Goal: Book appointment/travel/reservation: Book appointment/travel/reservation

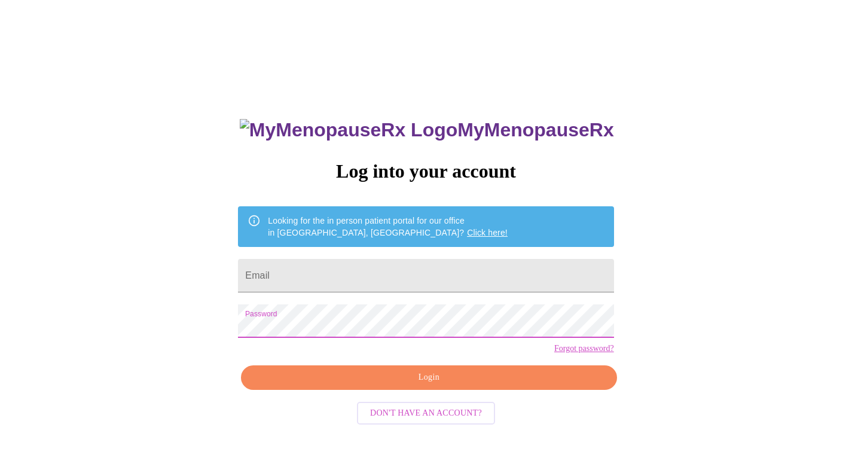
click at [371, 270] on input "Email" at bounding box center [426, 275] width 376 height 33
click at [370, 271] on input "Email" at bounding box center [426, 275] width 376 height 33
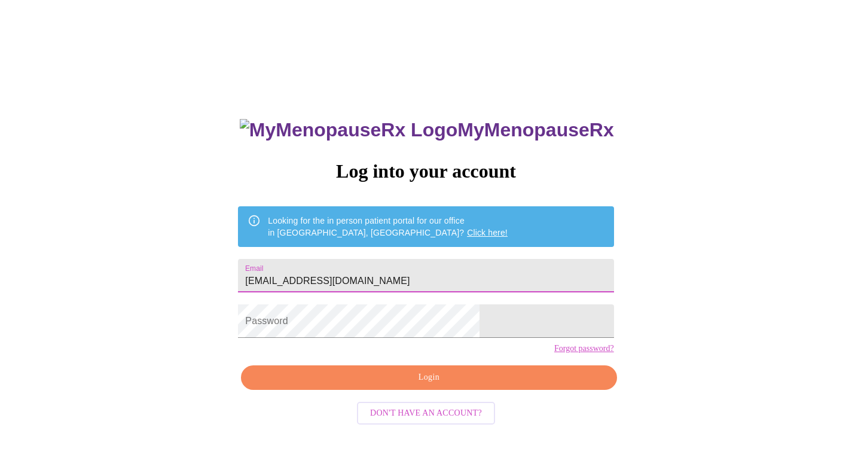
type input "[EMAIL_ADDRESS][DOMAIN_NAME]"
click at [368, 385] on span "Login" at bounding box center [429, 377] width 348 height 15
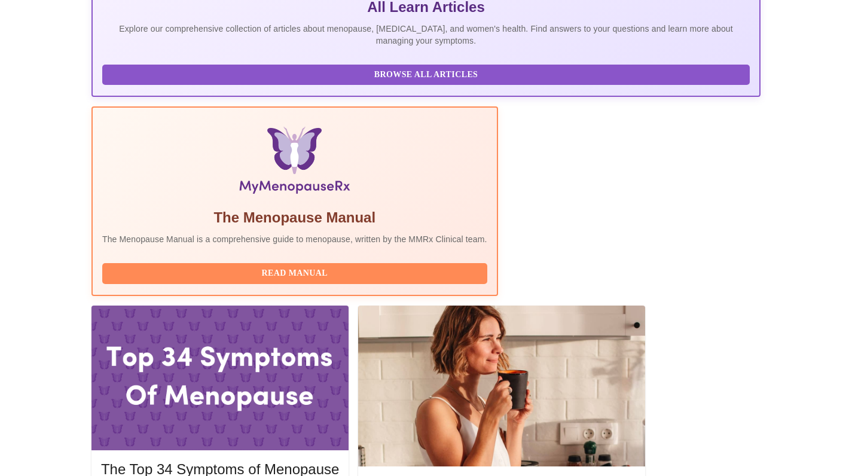
scroll to position [283, 0]
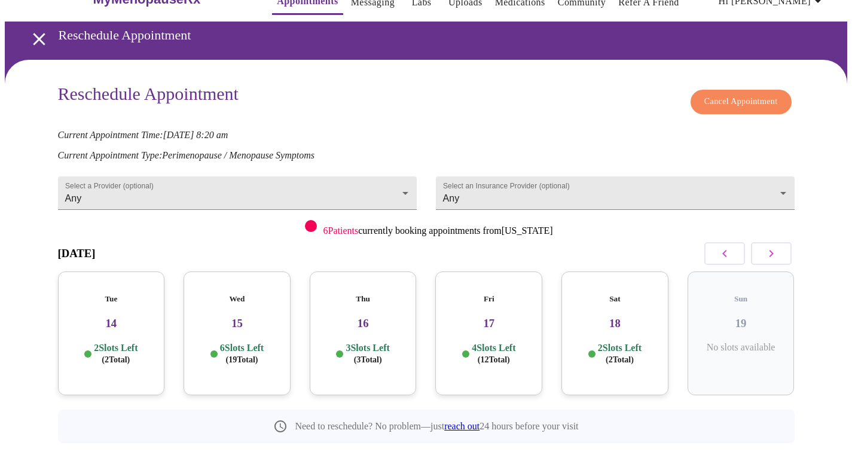
scroll to position [28, 0]
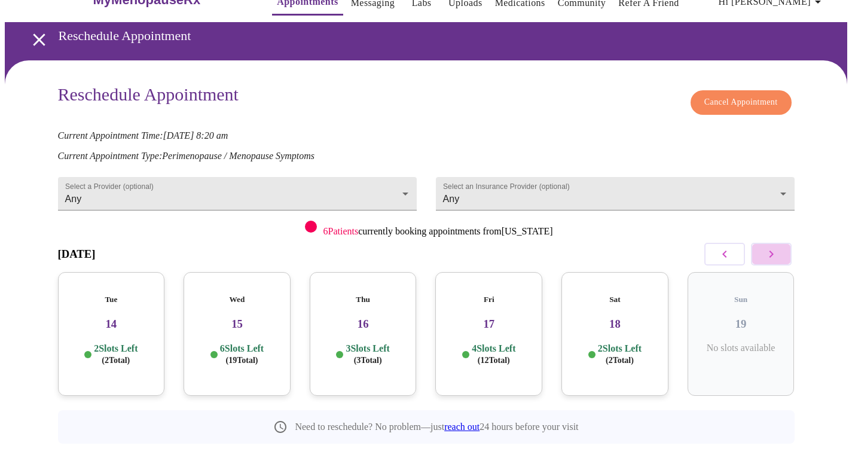
click at [761, 251] on button "button" at bounding box center [771, 254] width 41 height 23
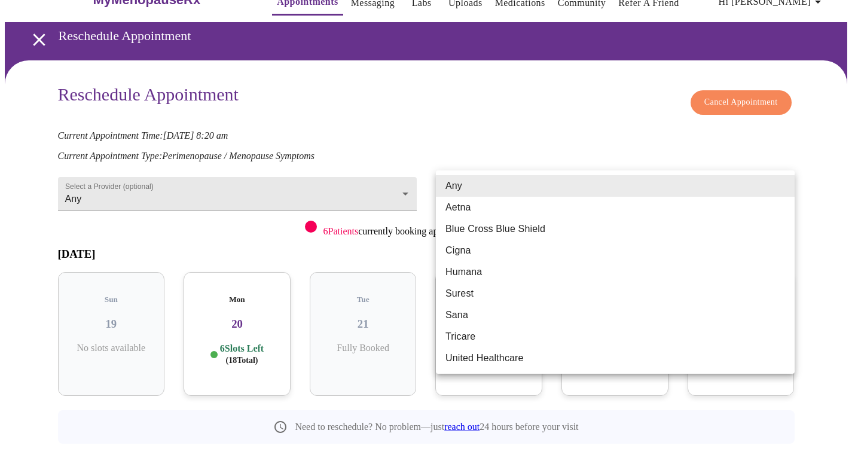
click at [675, 189] on body "MyMenopauseRx Appointments Messaging Labs Uploads Medications Community Refer a…" at bounding box center [431, 237] width 852 height 520
click at [664, 227] on li "Blue Cross Blue Shield" at bounding box center [615, 229] width 359 height 22
type input "Blue Cross Blue Shield"
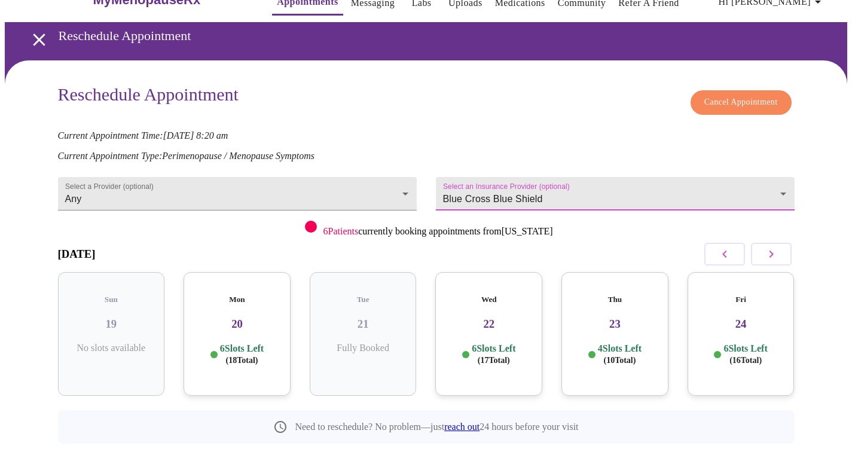
click at [678, 188] on body "MyMenopauseRx Appointments Messaging Labs Uploads Medications Community Refer a…" at bounding box center [426, 237] width 843 height 520
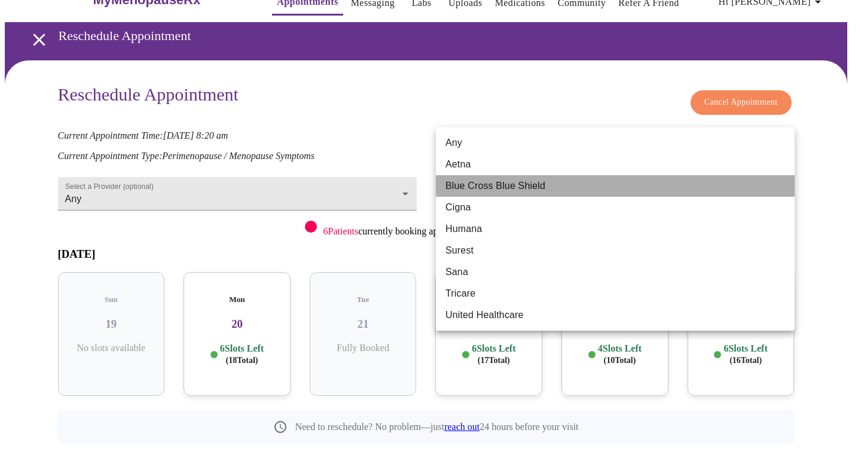
click at [676, 190] on li "Blue Cross Blue Shield" at bounding box center [615, 186] width 359 height 22
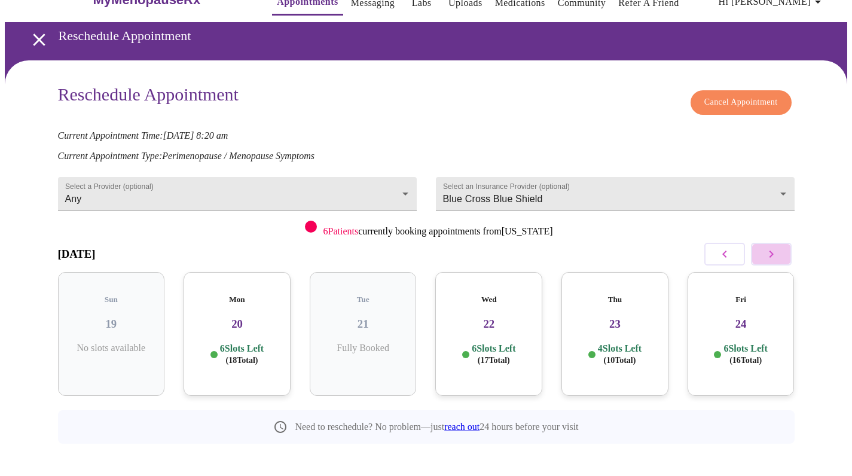
click at [772, 257] on icon "button" at bounding box center [771, 254] width 14 height 14
click at [772, 256] on icon "button" at bounding box center [771, 254] width 14 height 14
click at [497, 324] on div "Mon 03 5 Slots Left ( 15 Total)" at bounding box center [488, 334] width 107 height 124
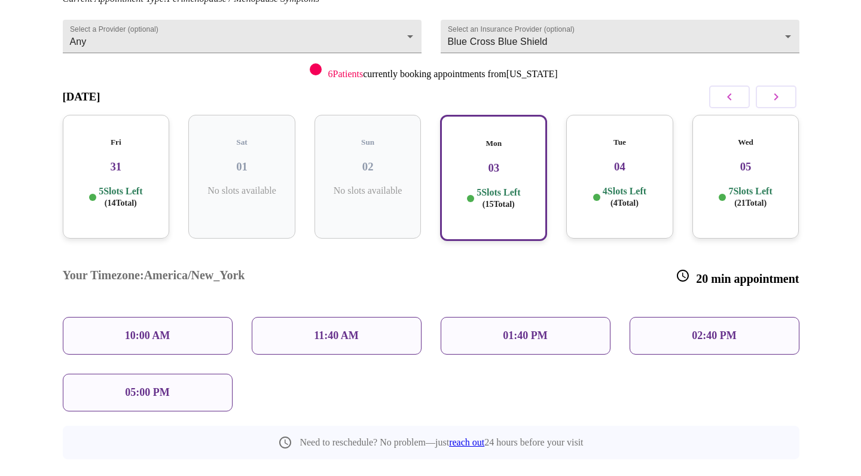
scroll to position [184, 0]
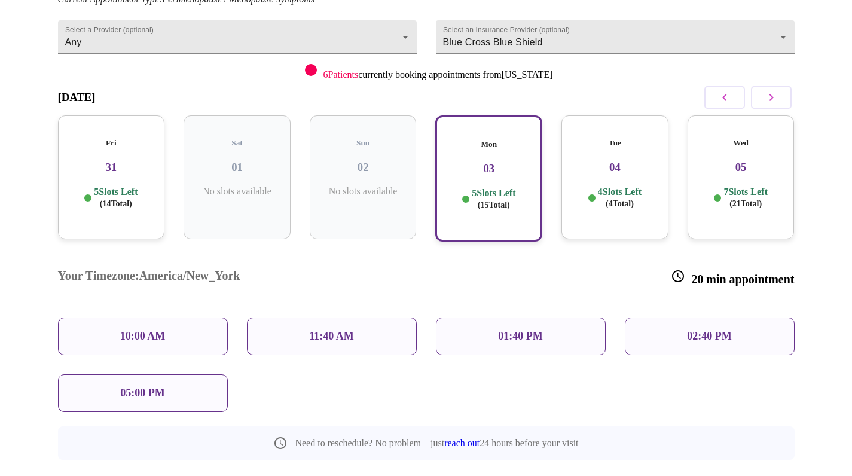
click at [169, 318] on div "10:00 AM" at bounding box center [143, 337] width 170 height 38
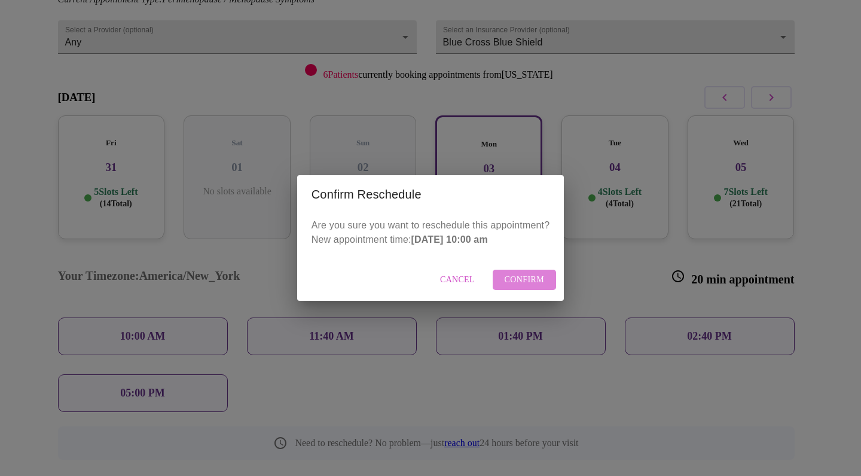
click at [526, 280] on span "Confirm" at bounding box center [525, 280] width 40 height 15
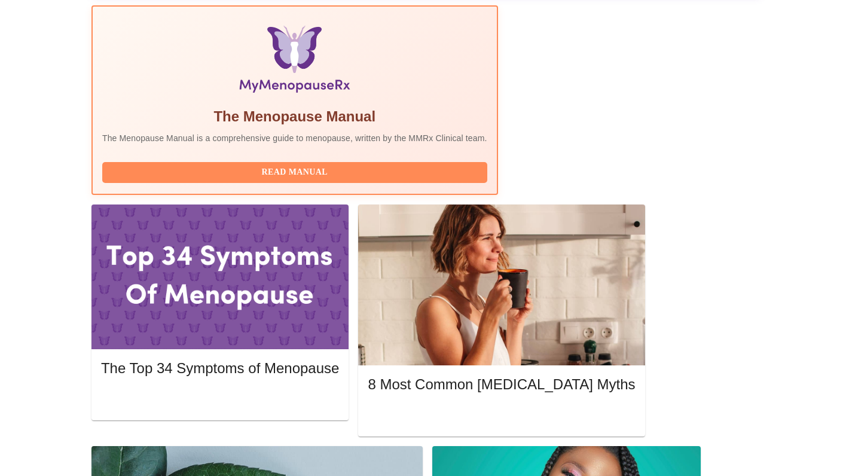
scroll to position [380, 0]
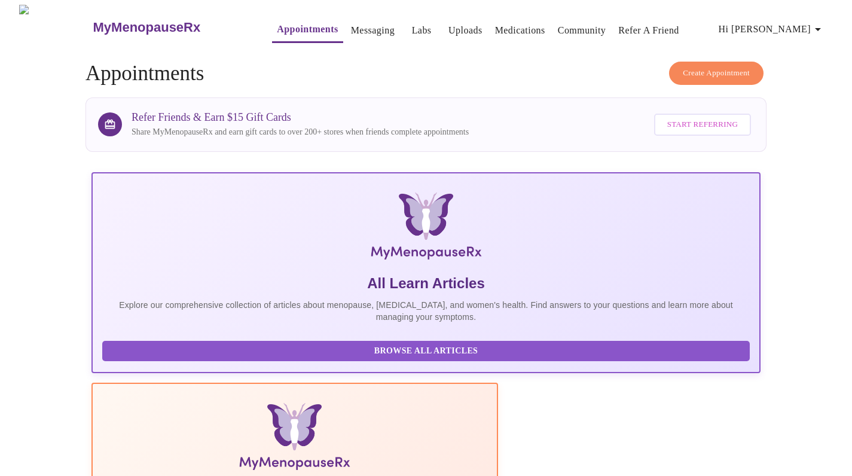
scroll to position [0, 0]
click at [769, 26] on span "Hi [PERSON_NAME]" at bounding box center [772, 29] width 106 height 17
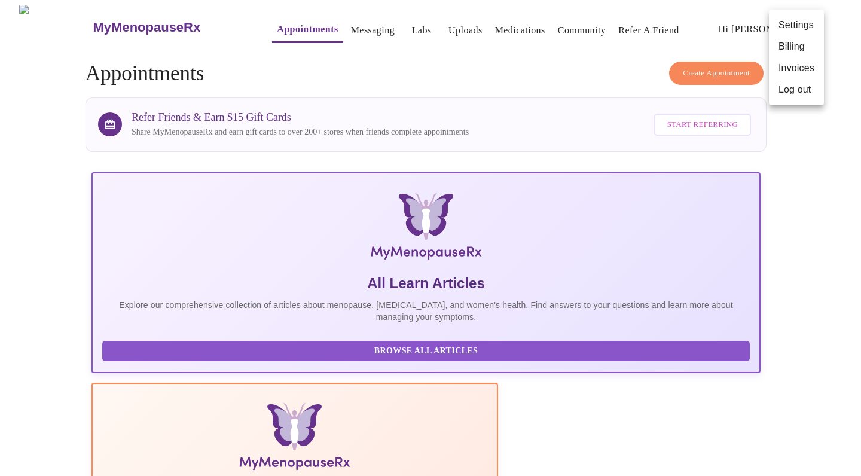
click at [289, 29] on div at bounding box center [430, 238] width 861 height 476
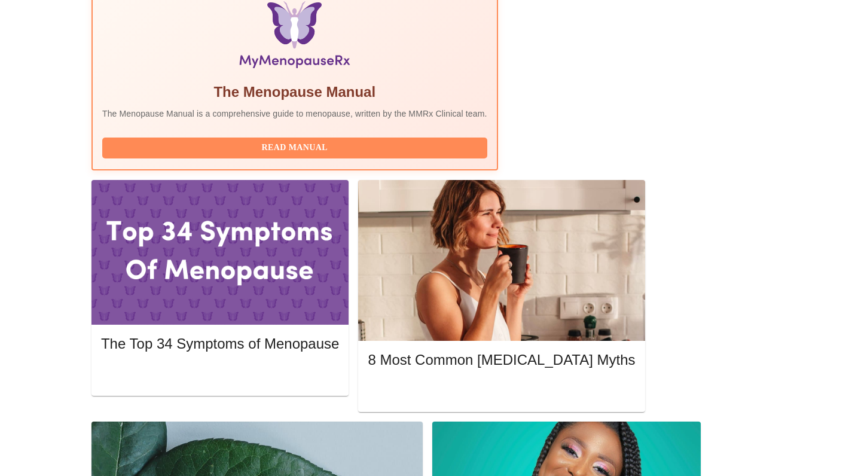
scroll to position [395, 0]
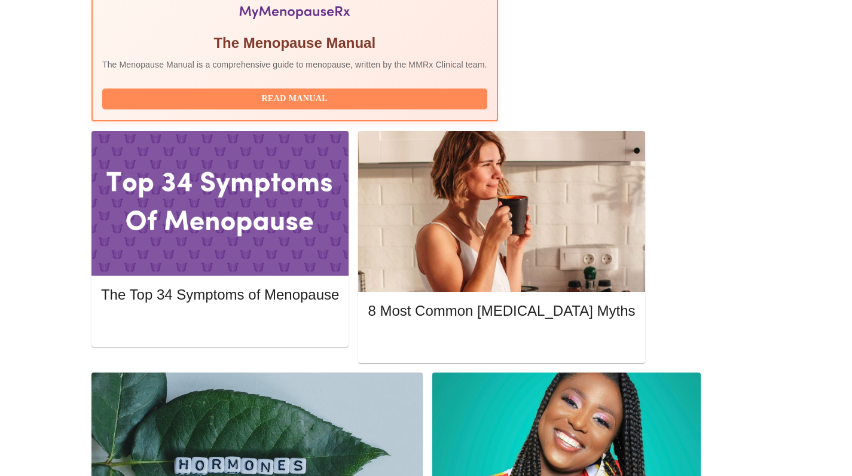
scroll to position [481, 0]
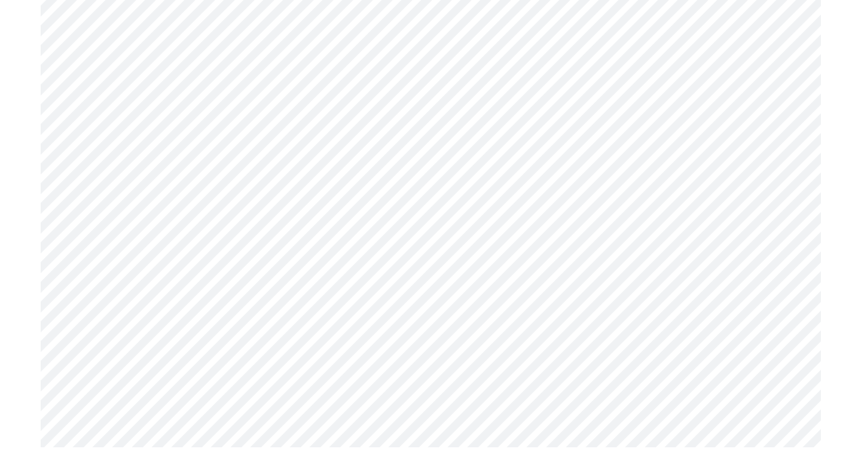
scroll to position [3501, 0]
